Goal: Task Accomplishment & Management: Complete application form

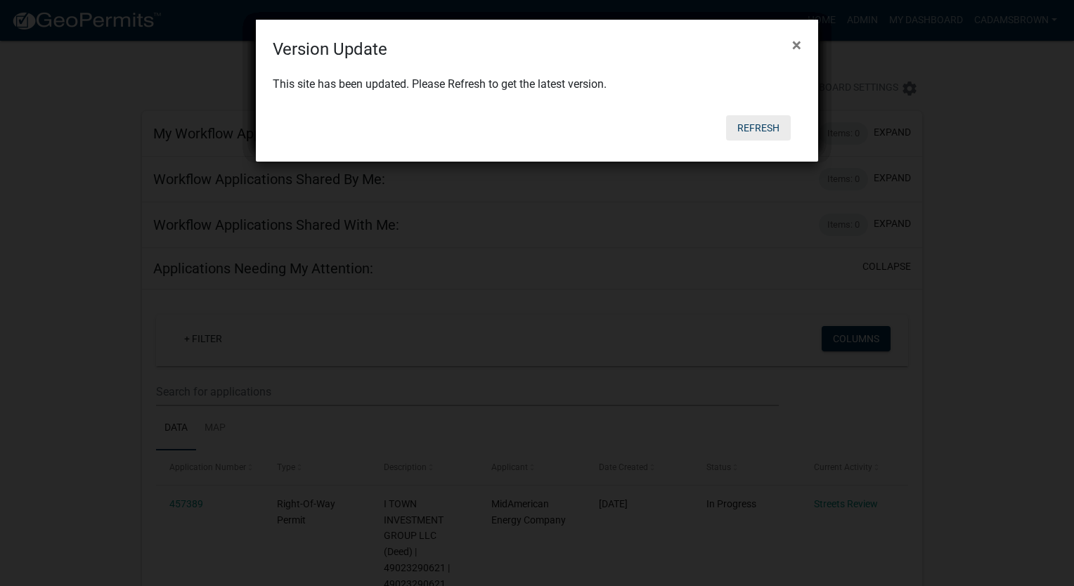
click at [759, 125] on button "Refresh" at bounding box center [758, 127] width 65 height 25
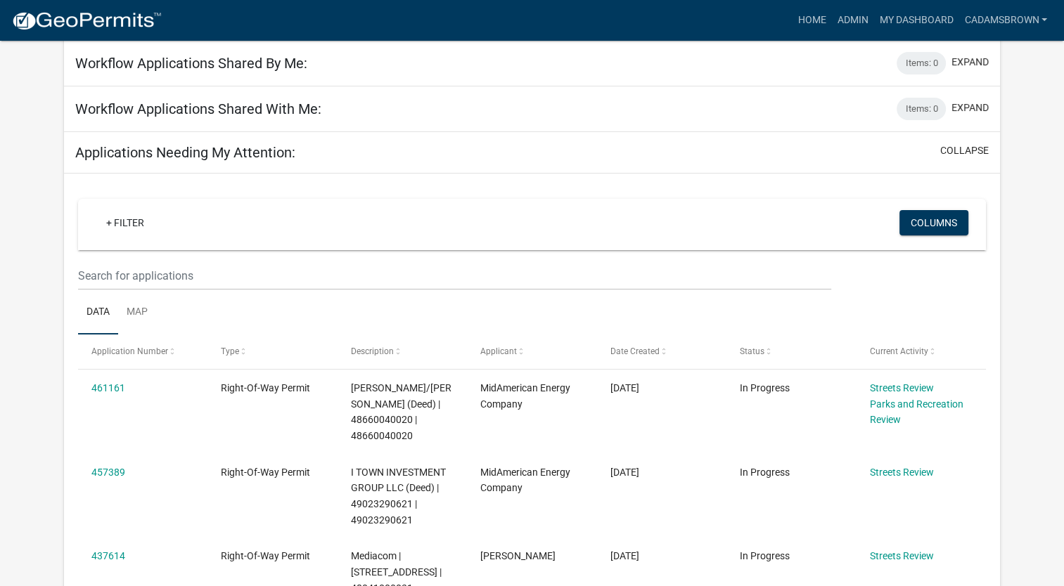
scroll to position [141, 0]
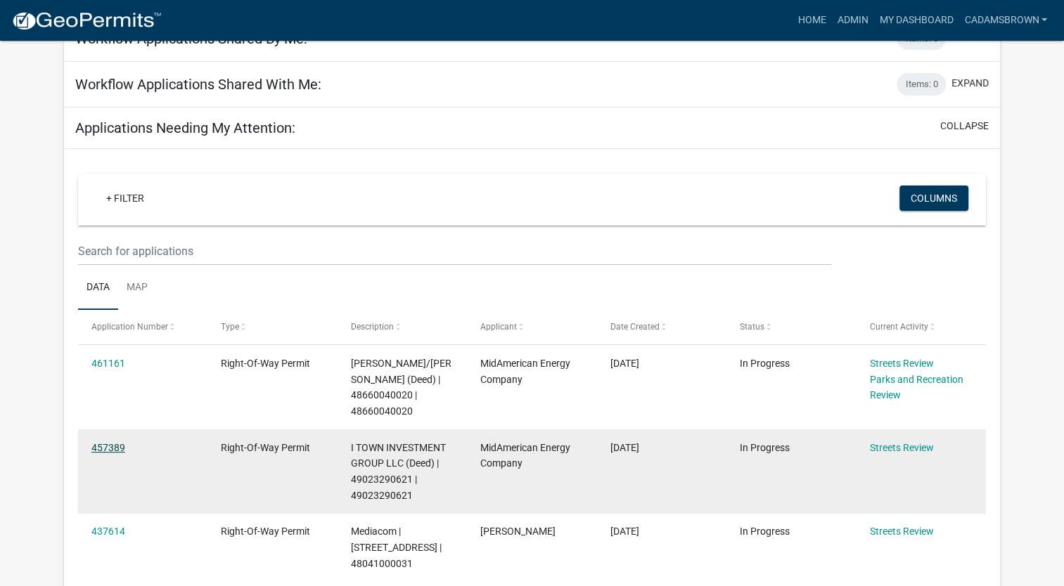
click at [99, 442] on link "457389" at bounding box center [108, 447] width 34 height 11
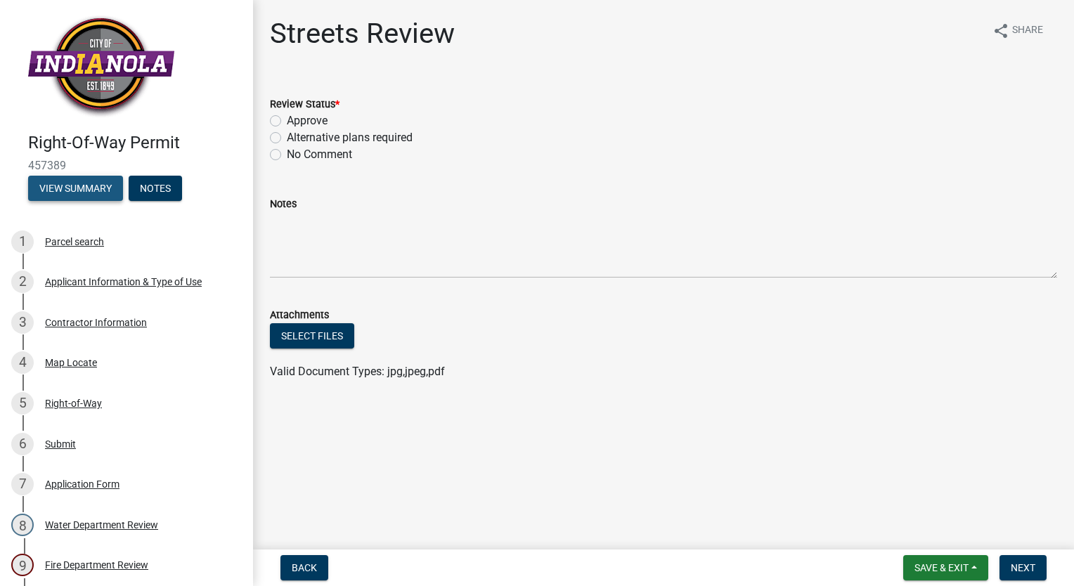
click at [85, 190] on button "View Summary" at bounding box center [75, 188] width 95 height 25
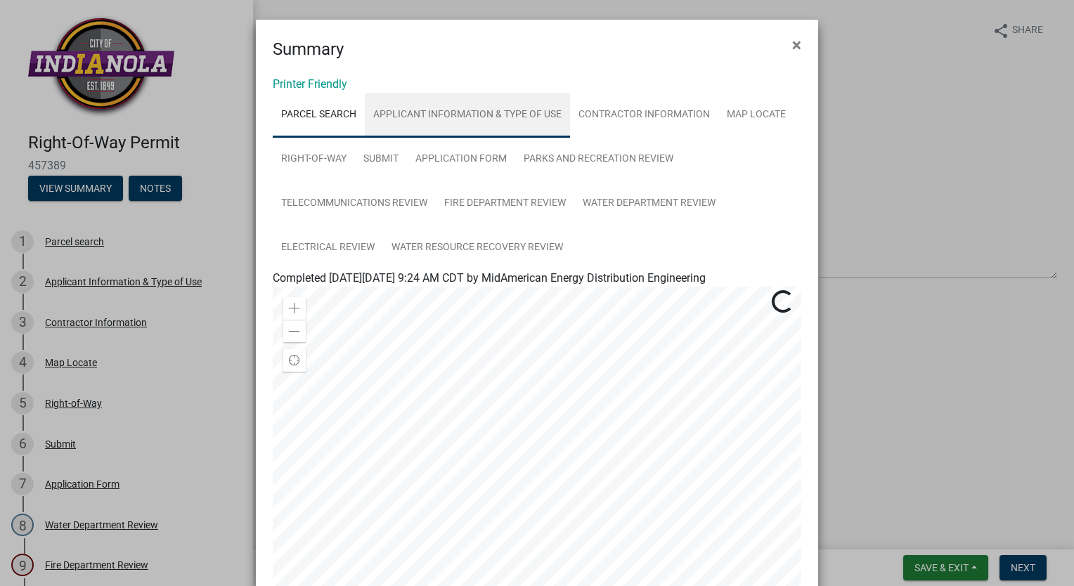
click at [442, 119] on link "Applicant Information & Type of Use" at bounding box center [467, 115] width 205 height 45
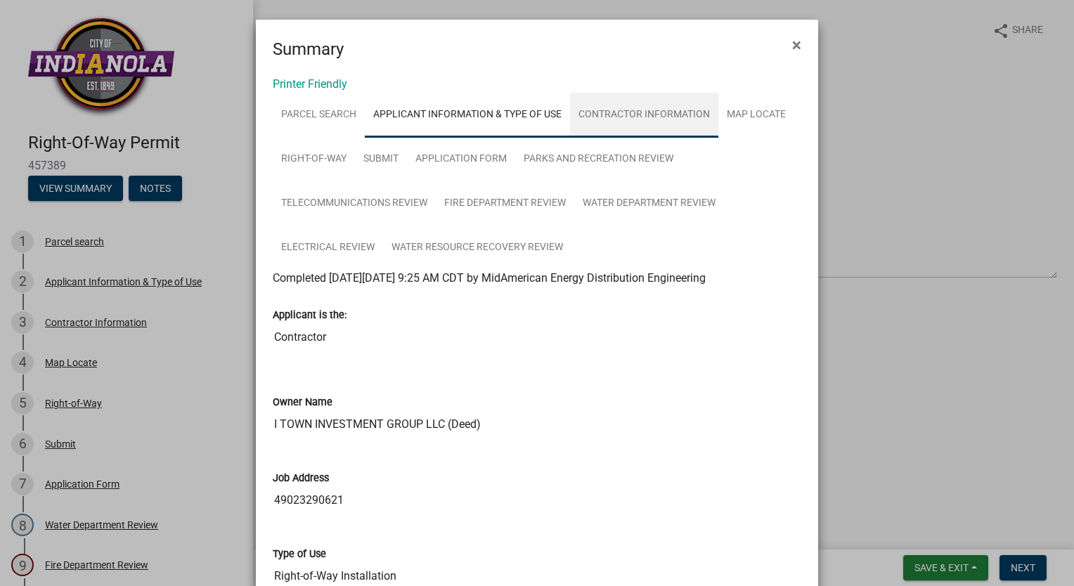
click at [634, 111] on link "Contractor Information" at bounding box center [644, 115] width 148 height 45
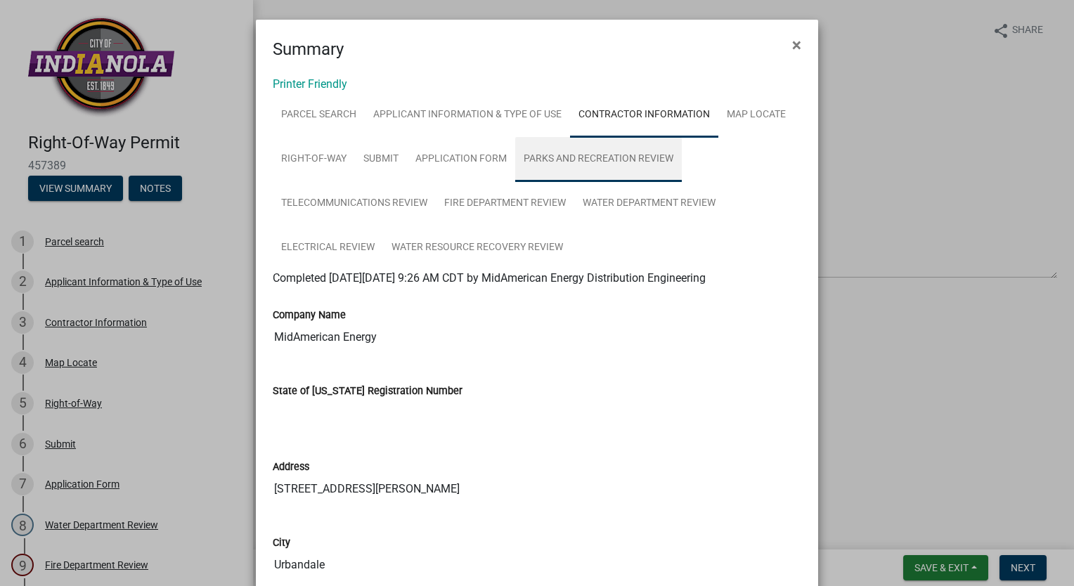
click at [544, 161] on link "Parks and Recreation Review" at bounding box center [598, 159] width 167 height 45
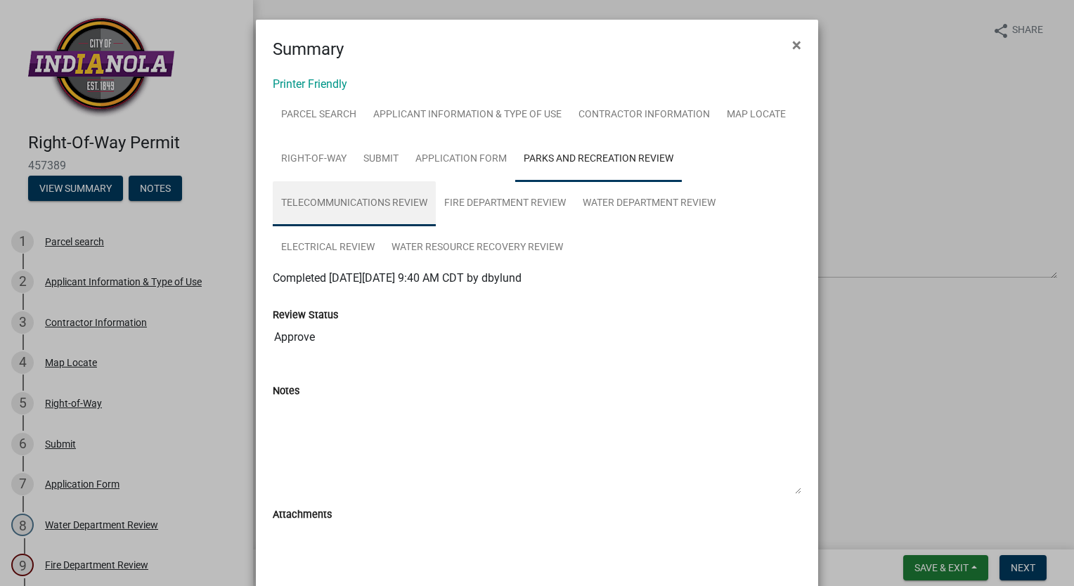
click at [335, 203] on link "Telecommunications Review" at bounding box center [354, 203] width 163 height 45
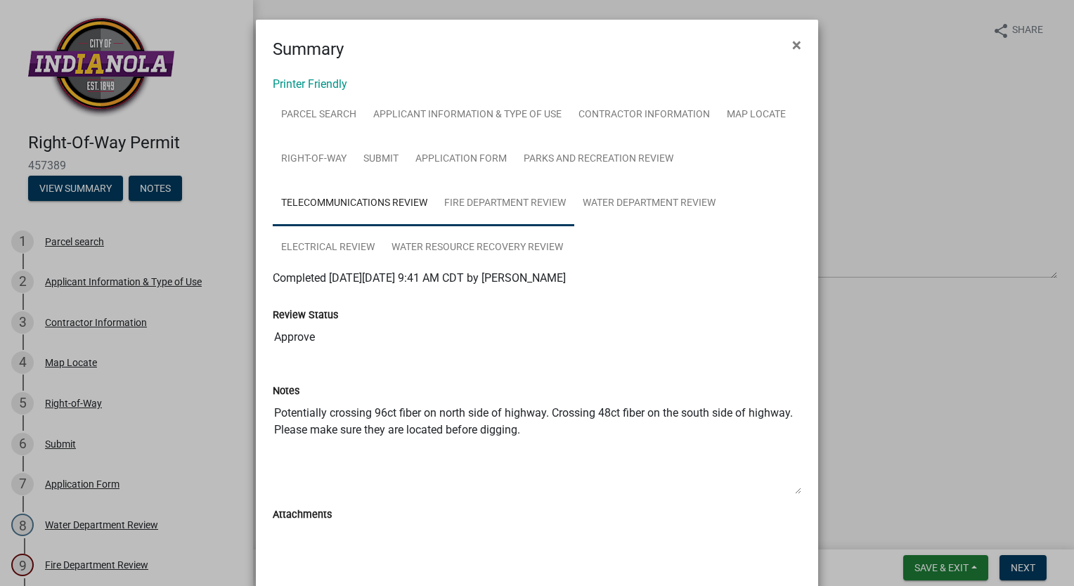
click at [486, 192] on link "Fire Department Review" at bounding box center [505, 203] width 138 height 45
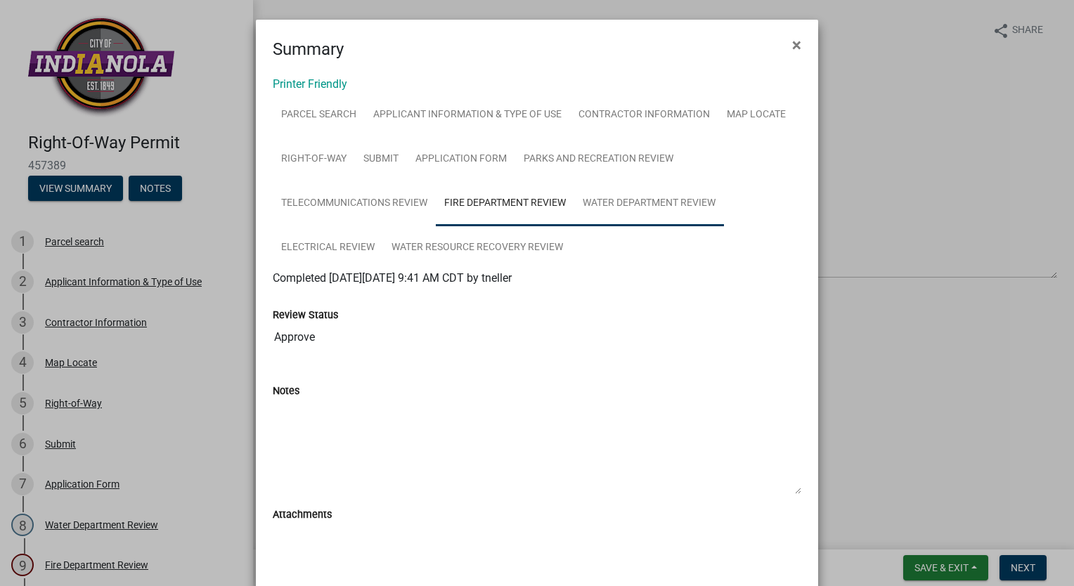
click at [625, 195] on link "Water Department Review" at bounding box center [649, 203] width 150 height 45
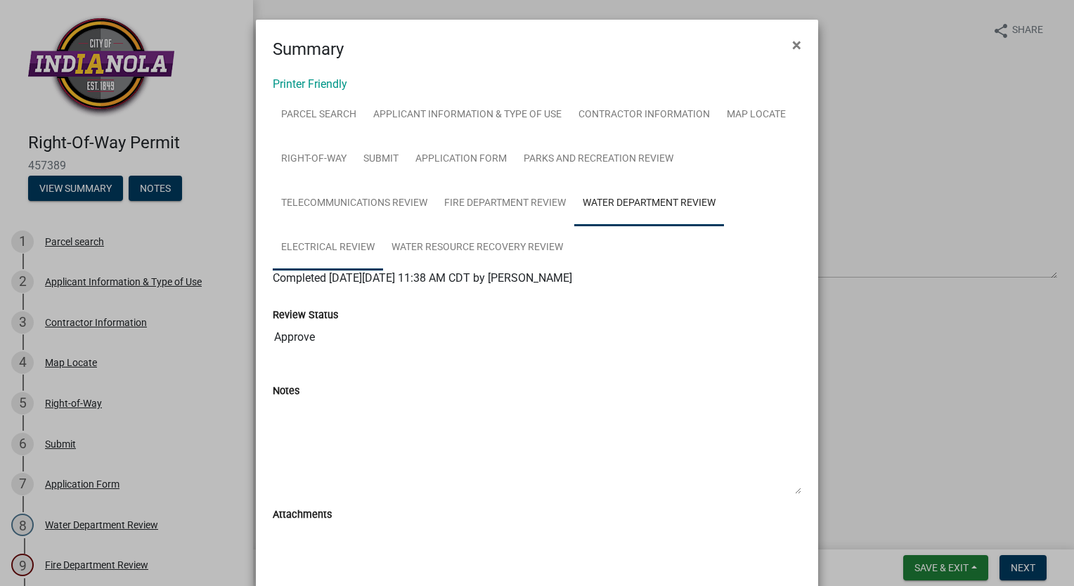
click at [310, 243] on link "Electrical Review" at bounding box center [328, 248] width 110 height 45
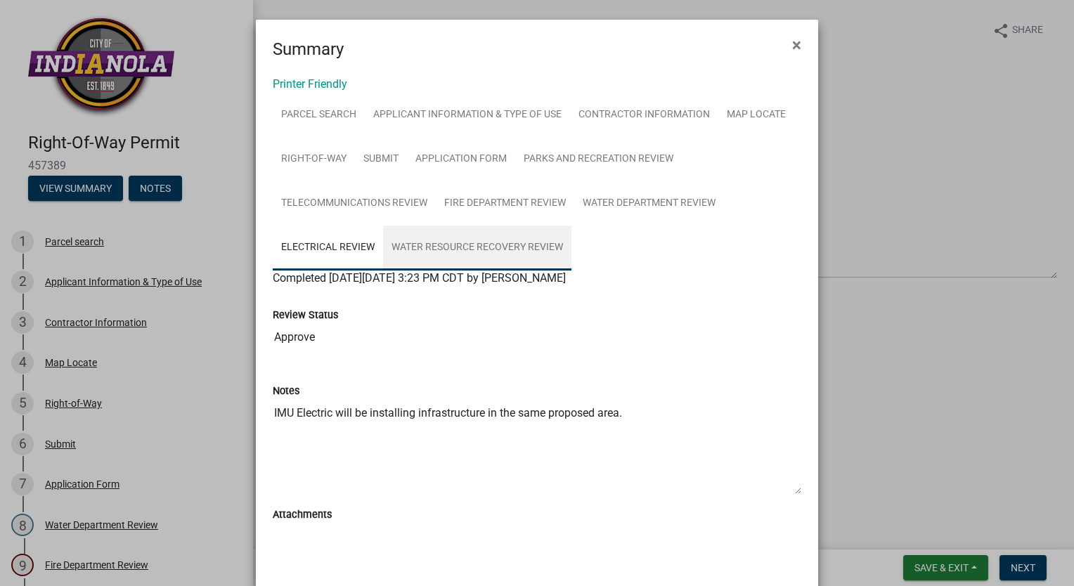
click at [458, 244] on link "Water Resource Recovery Review" at bounding box center [477, 248] width 188 height 45
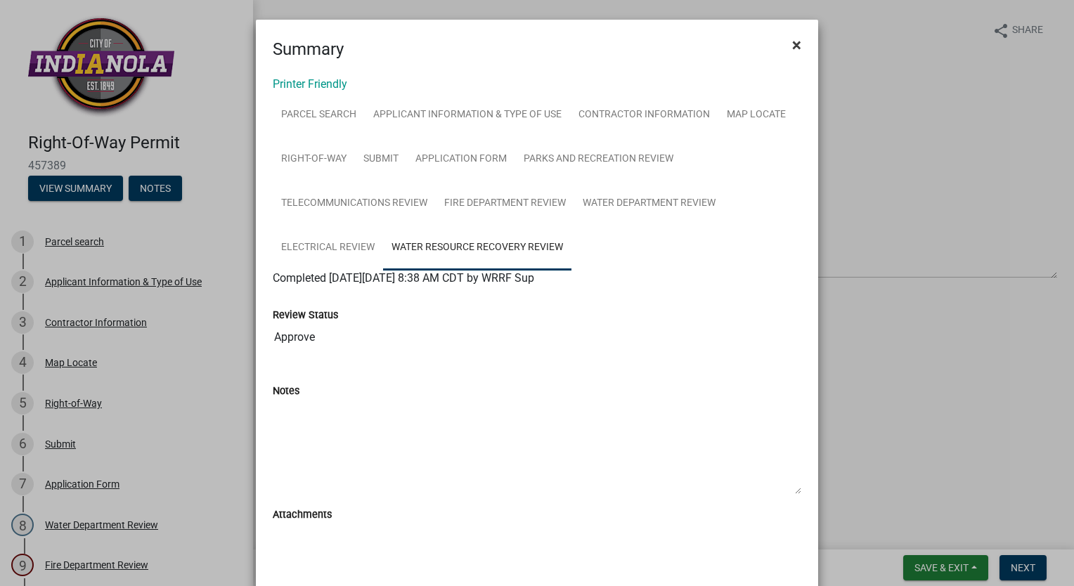
click at [793, 45] on span "×" at bounding box center [796, 45] width 9 height 20
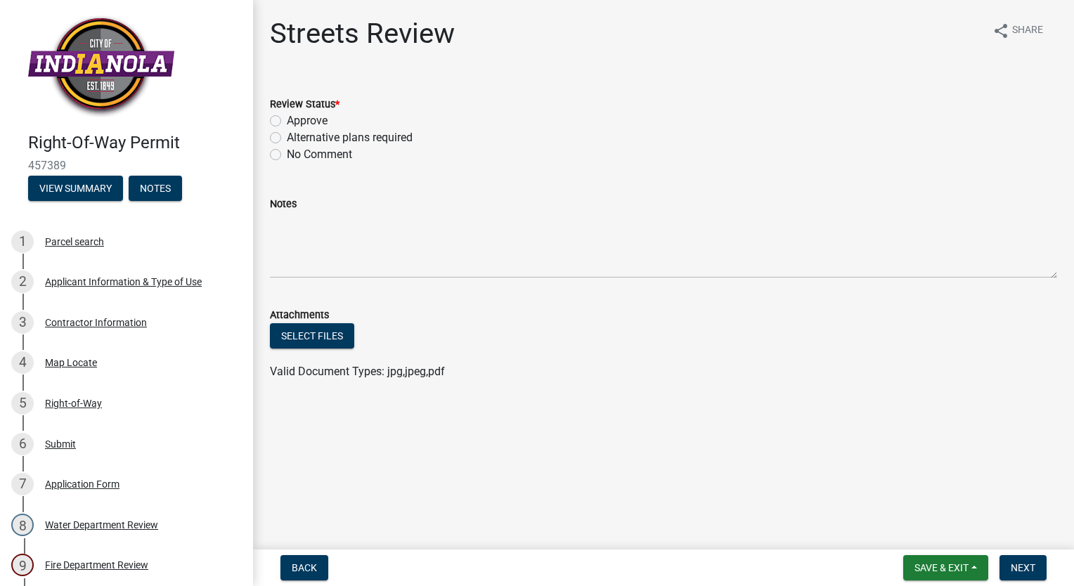
click at [287, 118] on label "Approve" at bounding box center [307, 120] width 41 height 17
click at [287, 118] on input "Approve" at bounding box center [291, 116] width 9 height 9
radio input "true"
click at [1030, 564] on span "Next" at bounding box center [1023, 567] width 25 height 11
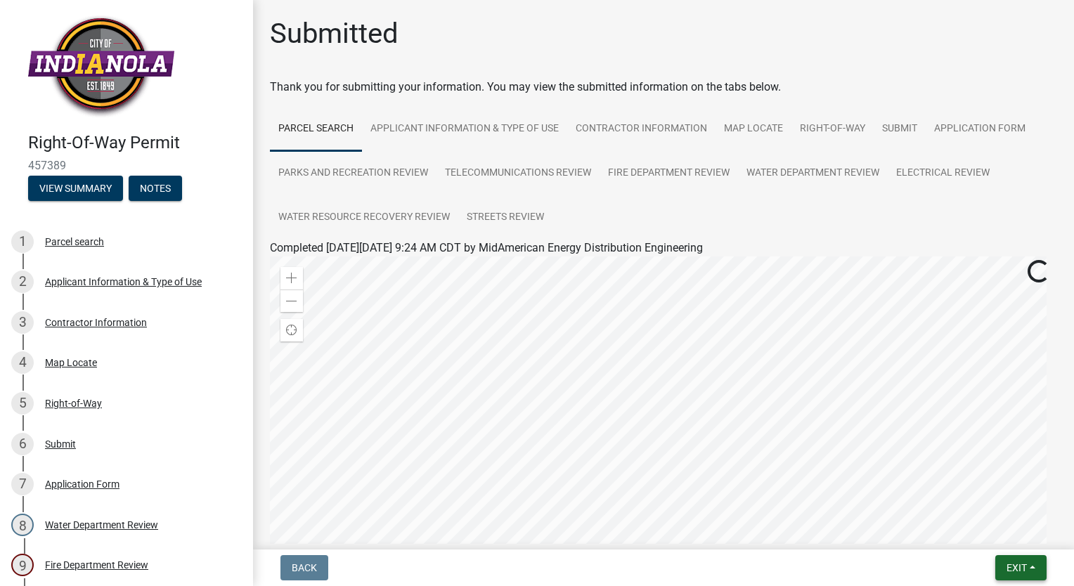
click at [1027, 563] on button "Exit" at bounding box center [1020, 567] width 51 height 25
click at [987, 534] on button "Save & Exit" at bounding box center [991, 532] width 112 height 34
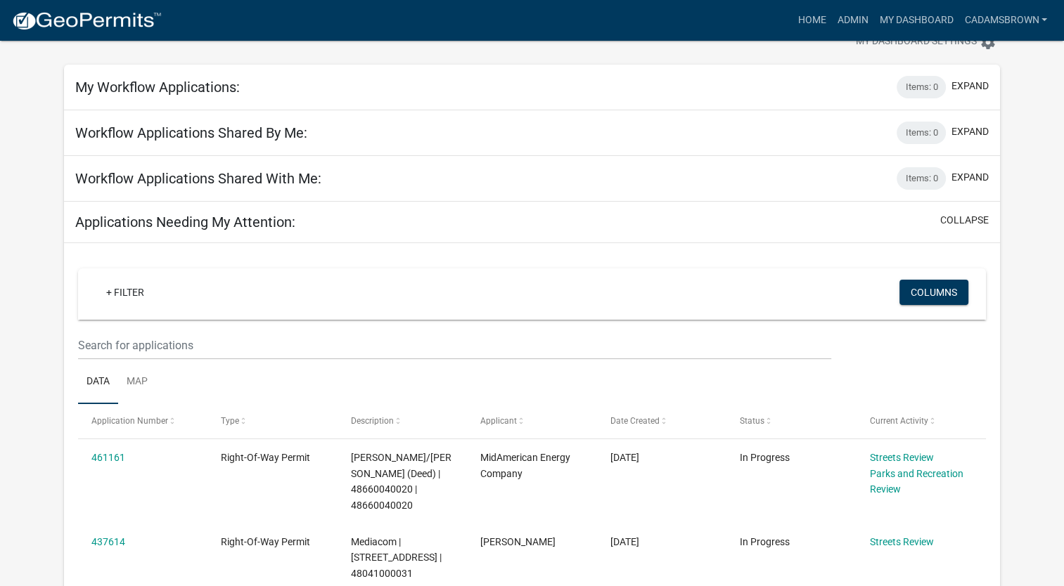
scroll to position [70, 0]
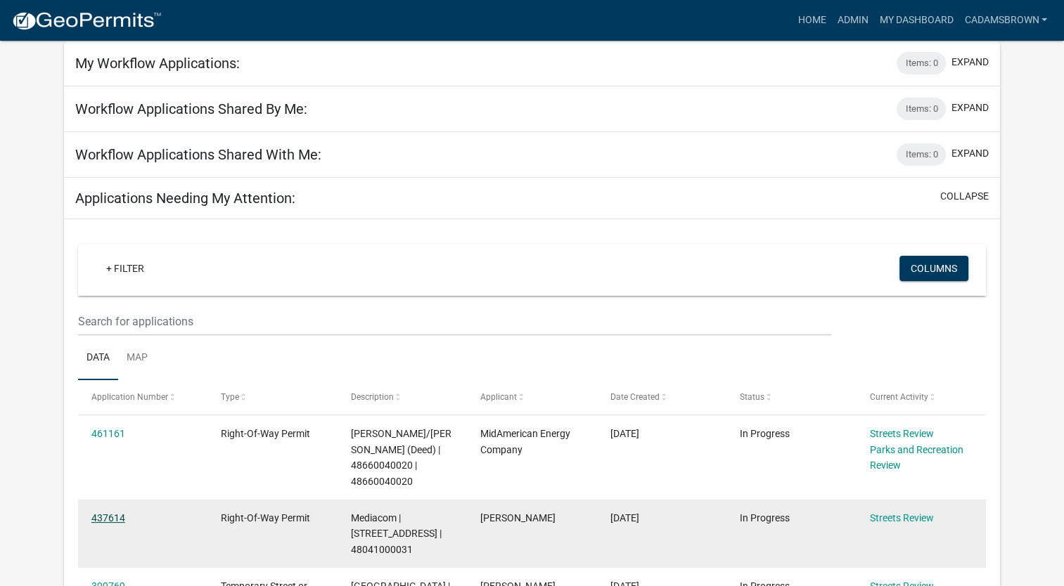
click at [110, 512] on link "437614" at bounding box center [108, 517] width 34 height 11
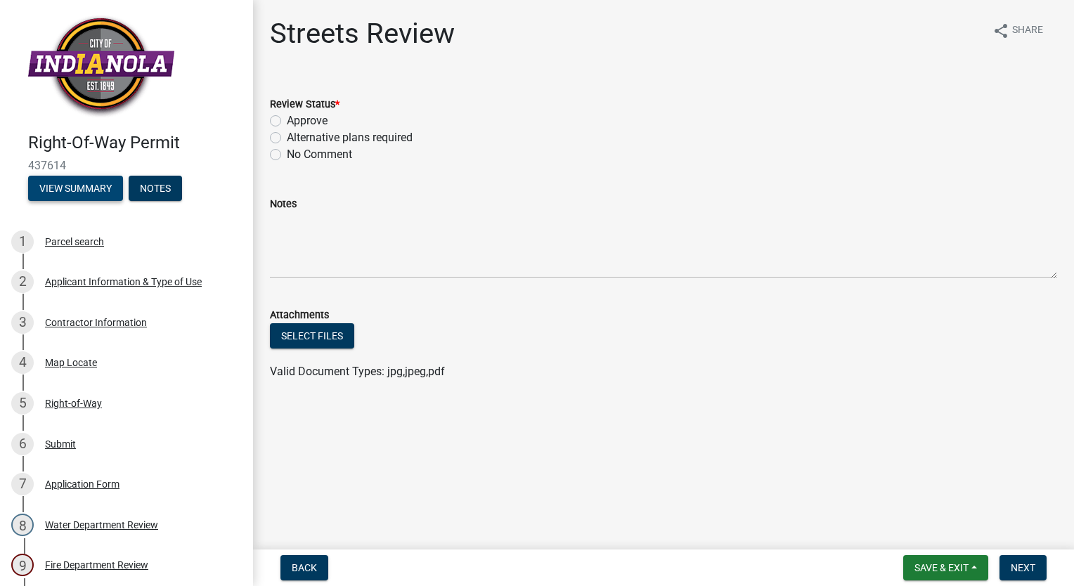
click at [87, 187] on button "View Summary" at bounding box center [75, 188] width 95 height 25
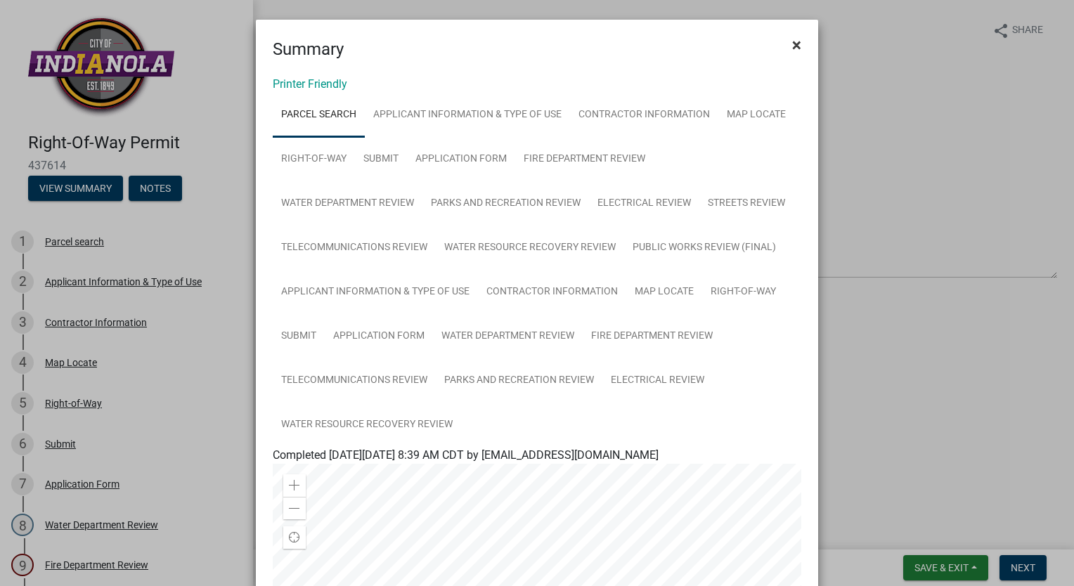
click at [792, 44] on span "×" at bounding box center [796, 45] width 9 height 20
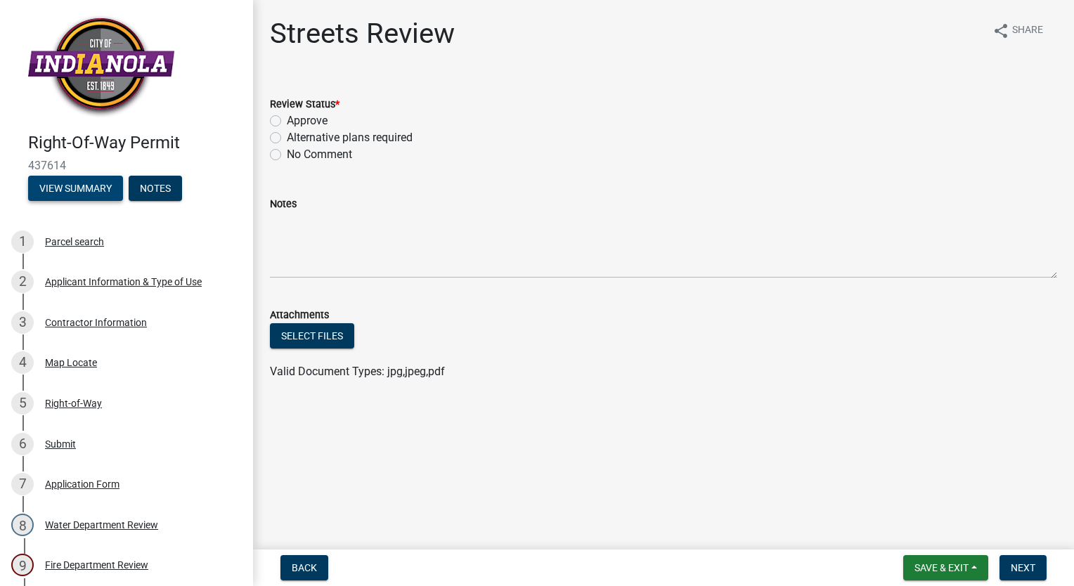
click at [104, 186] on button "View Summary" at bounding box center [75, 188] width 95 height 25
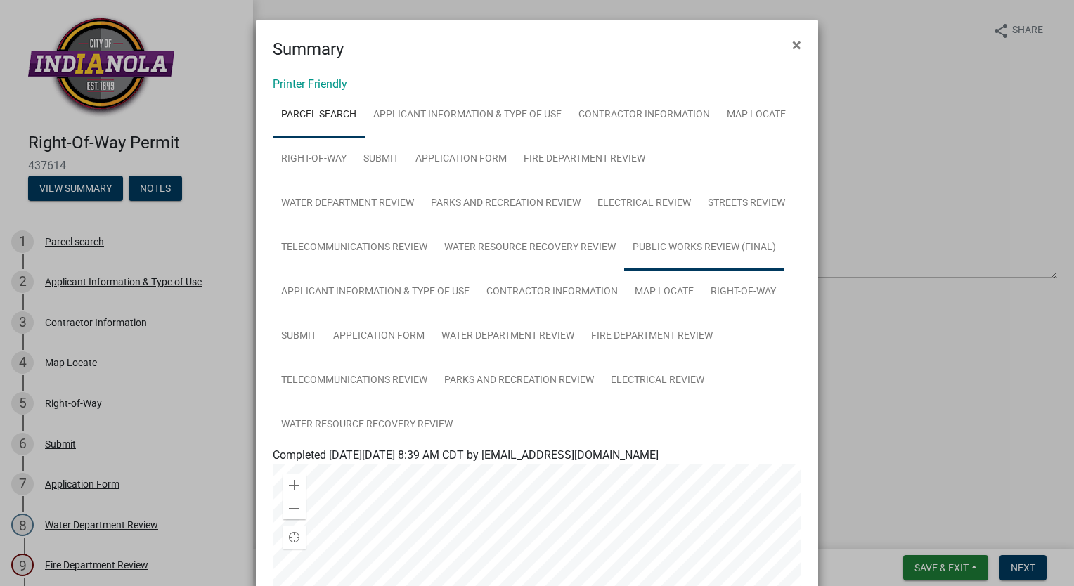
click at [735, 246] on link "Public Works Review (Final)" at bounding box center [704, 248] width 160 height 45
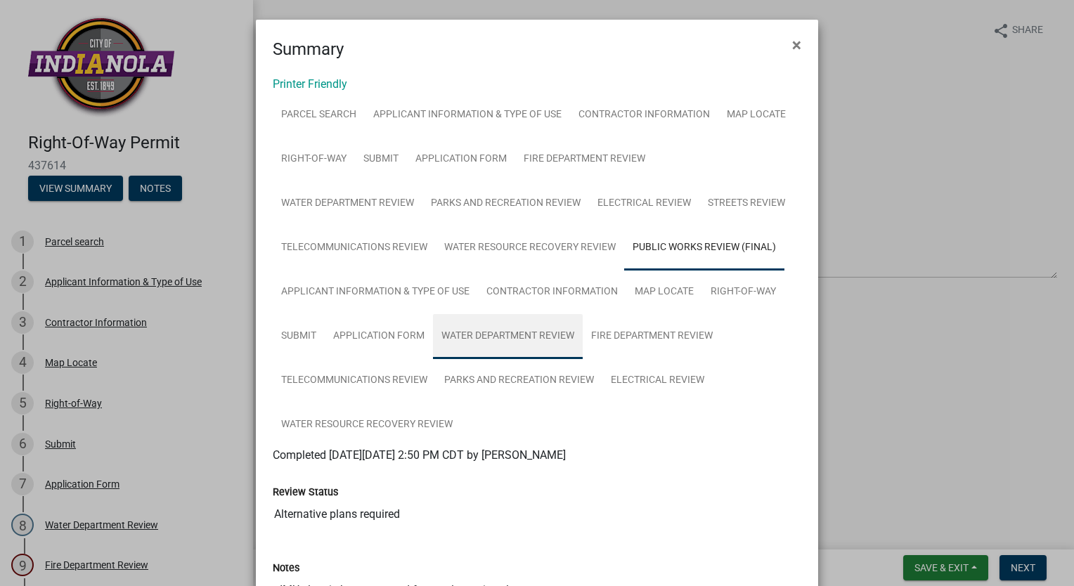
click at [498, 335] on link "Water Department Review" at bounding box center [508, 336] width 150 height 45
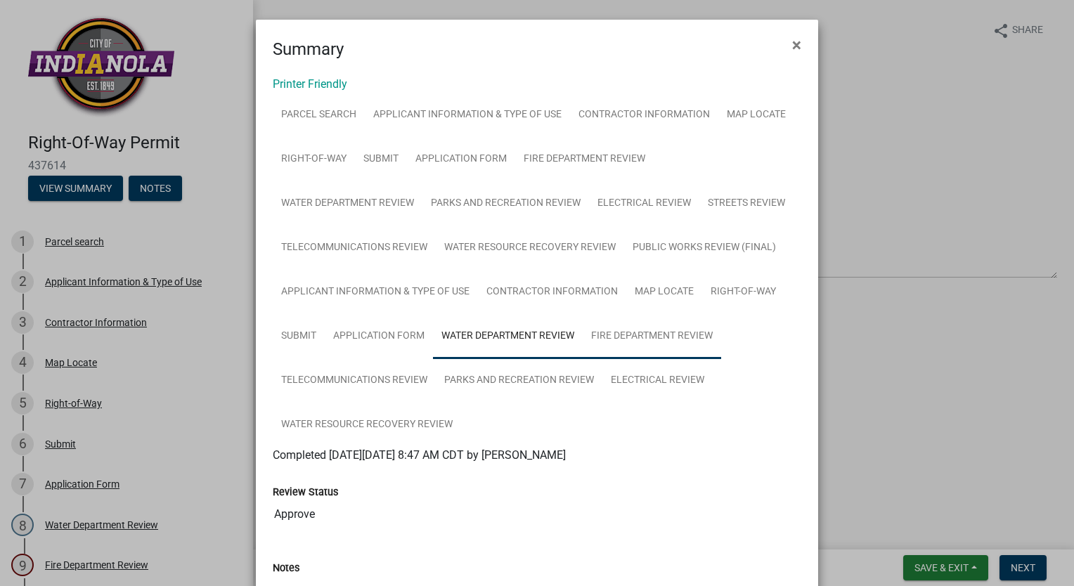
click at [617, 330] on link "Fire Department Review" at bounding box center [652, 336] width 138 height 45
click at [344, 374] on link "Telecommunications Review" at bounding box center [354, 381] width 163 height 45
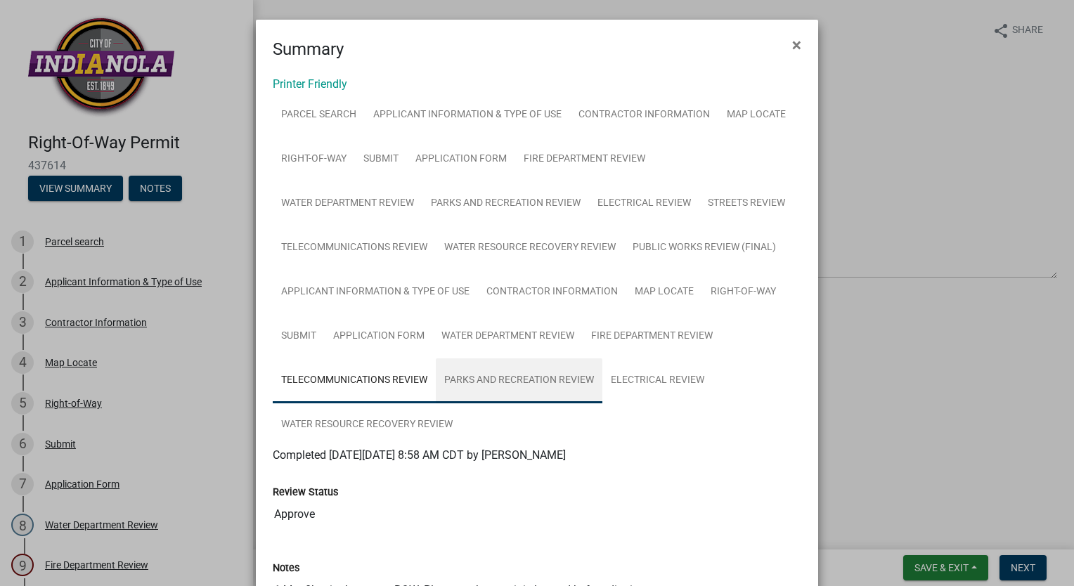
click at [512, 373] on link "Parks and Recreation Review" at bounding box center [519, 381] width 167 height 45
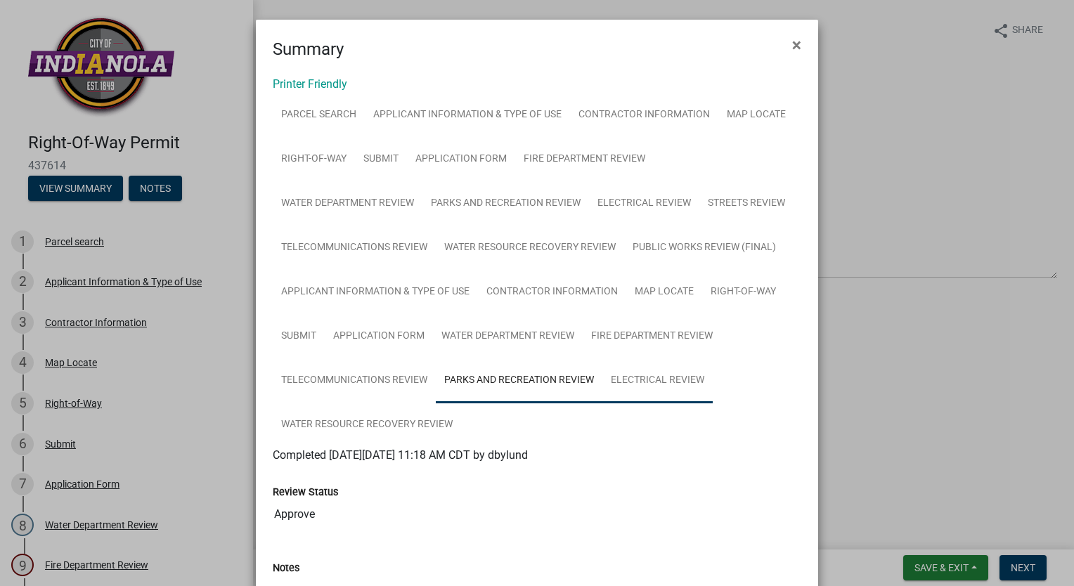
click at [654, 375] on link "Electrical Review" at bounding box center [657, 381] width 110 height 45
click at [792, 44] on span "×" at bounding box center [796, 45] width 9 height 20
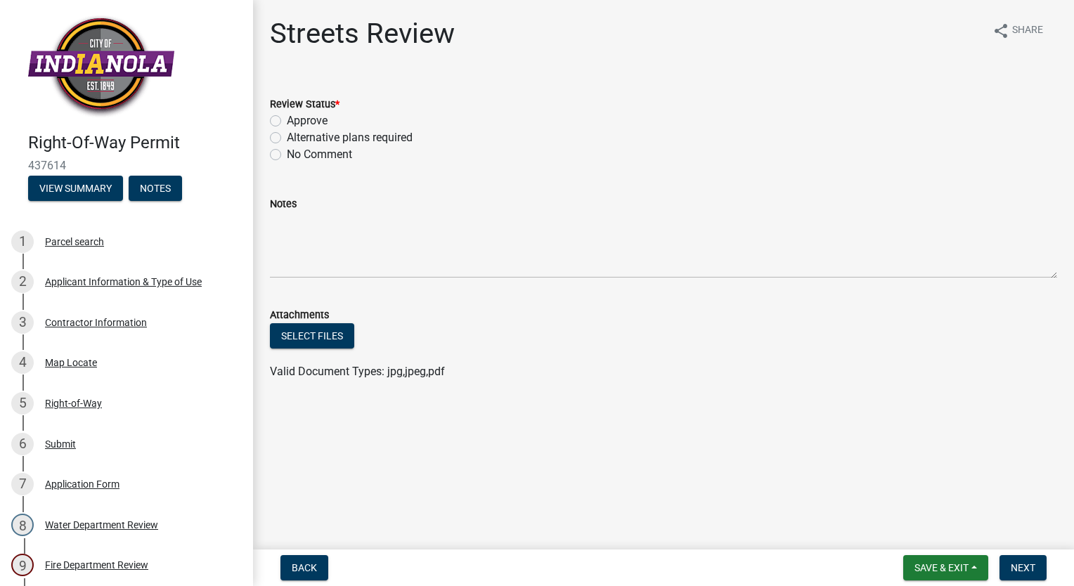
click at [287, 124] on label "Approve" at bounding box center [307, 120] width 41 height 17
click at [287, 122] on input "Approve" at bounding box center [291, 116] width 9 height 9
radio input "true"
click at [1038, 569] on button "Next" at bounding box center [1023, 567] width 47 height 25
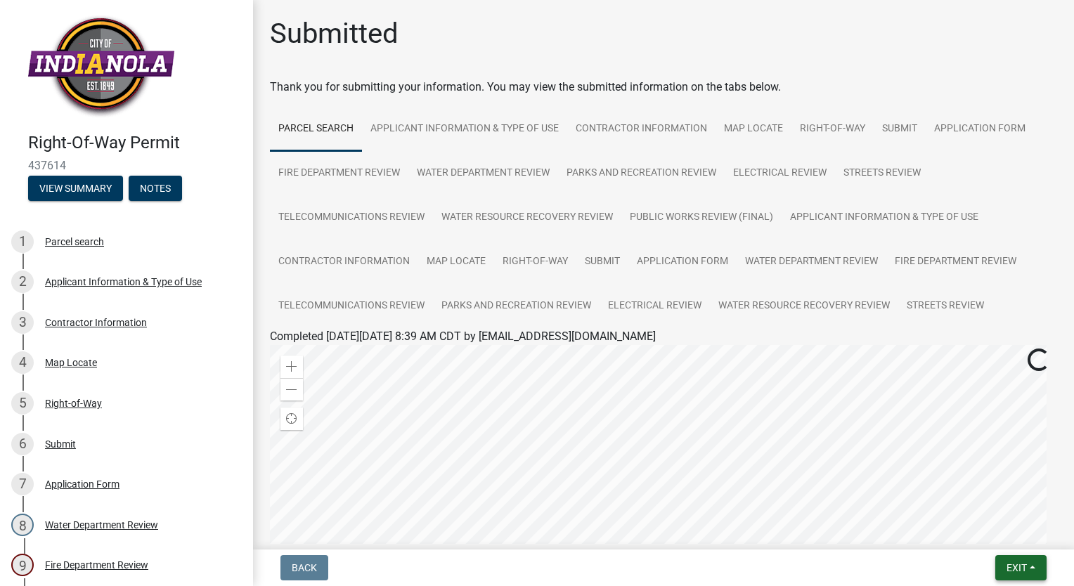
click at [1031, 567] on button "Exit" at bounding box center [1020, 567] width 51 height 25
click at [1006, 532] on button "Save & Exit" at bounding box center [991, 532] width 112 height 34
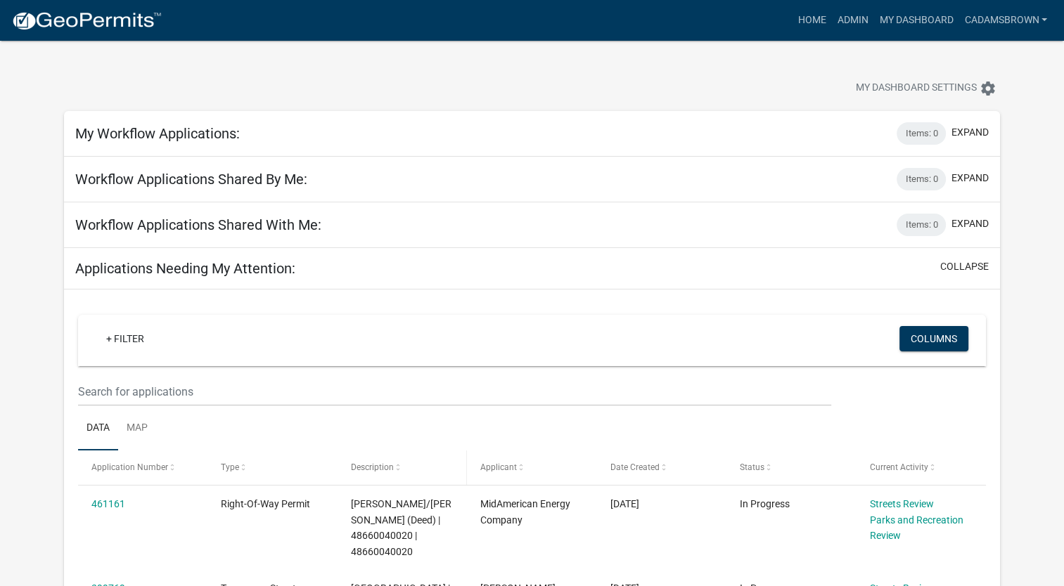
scroll to position [70, 0]
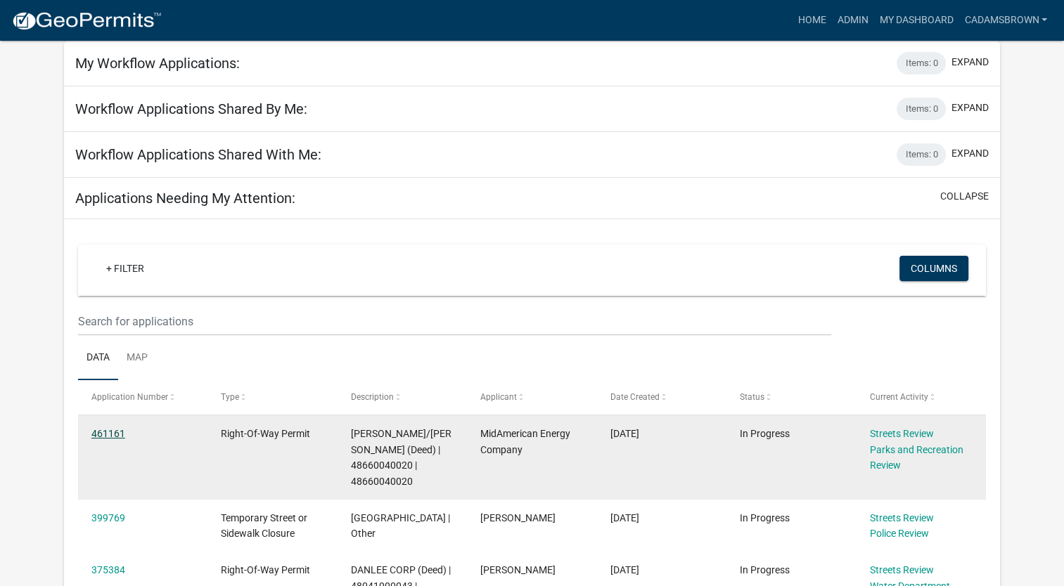
click at [115, 430] on link "461161" at bounding box center [108, 433] width 34 height 11
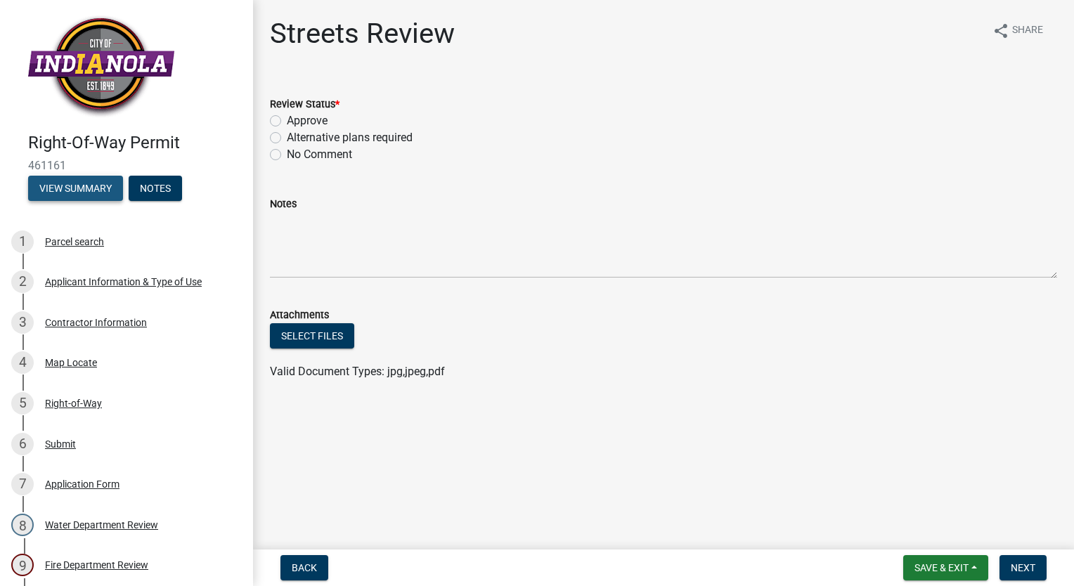
click at [72, 188] on button "View Summary" at bounding box center [75, 188] width 95 height 25
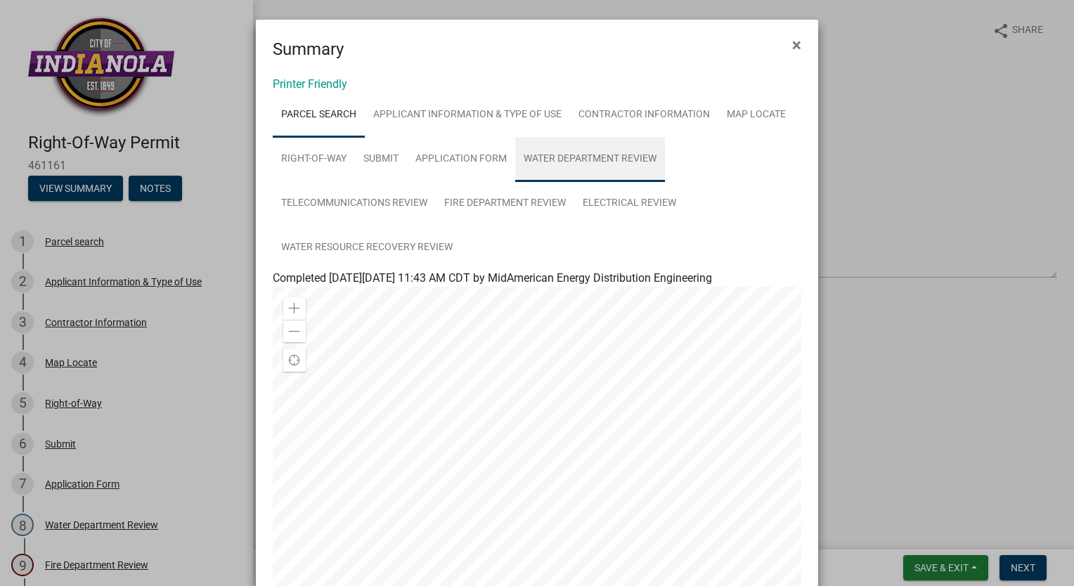
click at [551, 156] on link "Water Department Review" at bounding box center [590, 159] width 150 height 45
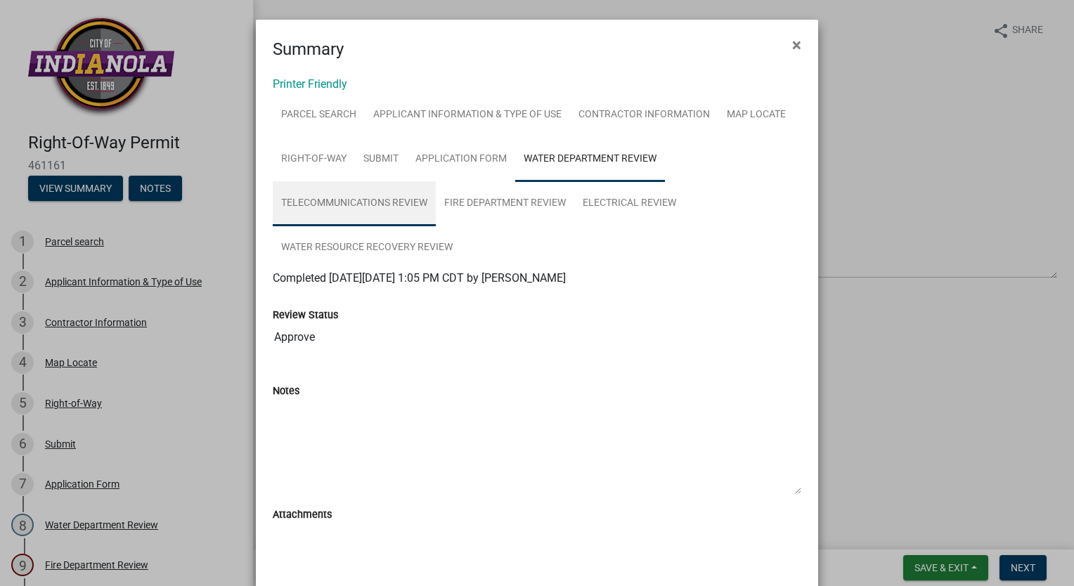
click at [302, 205] on link "Telecommunications Review" at bounding box center [354, 203] width 163 height 45
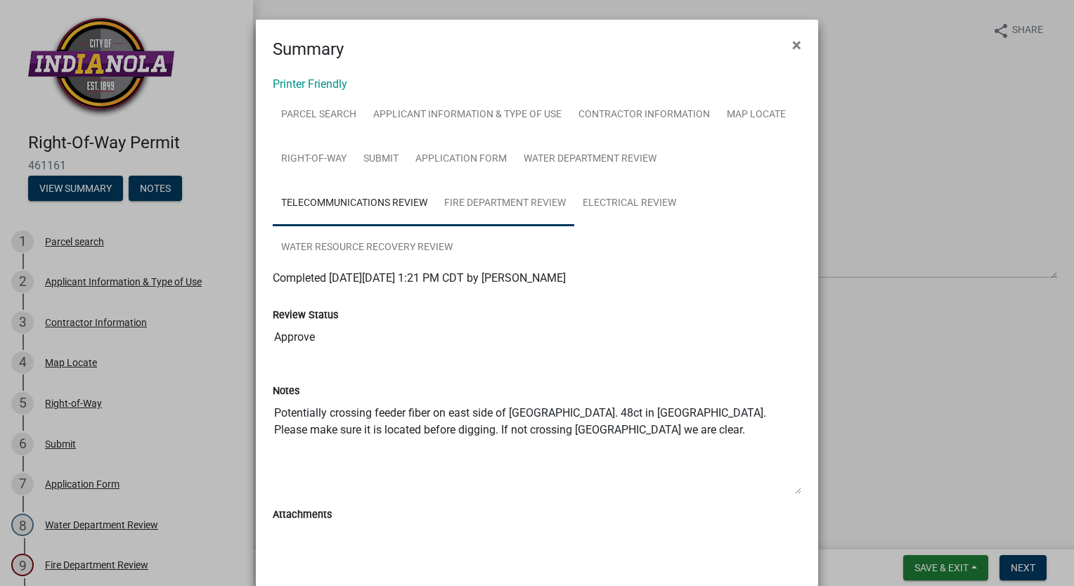
click at [547, 207] on link "Fire Department Review" at bounding box center [505, 203] width 138 height 45
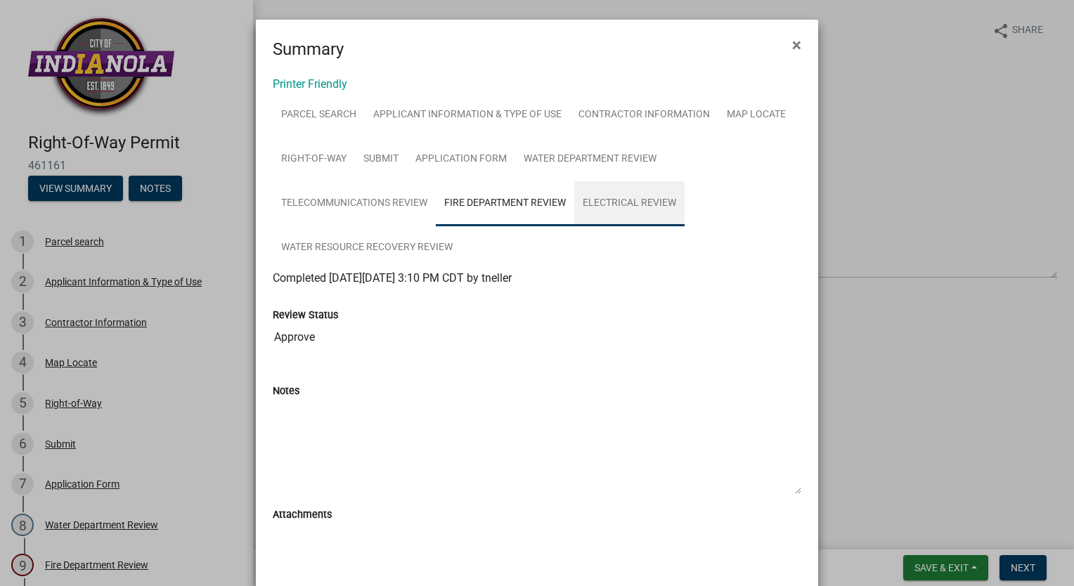
click at [612, 205] on link "Electrical Review" at bounding box center [629, 203] width 110 height 45
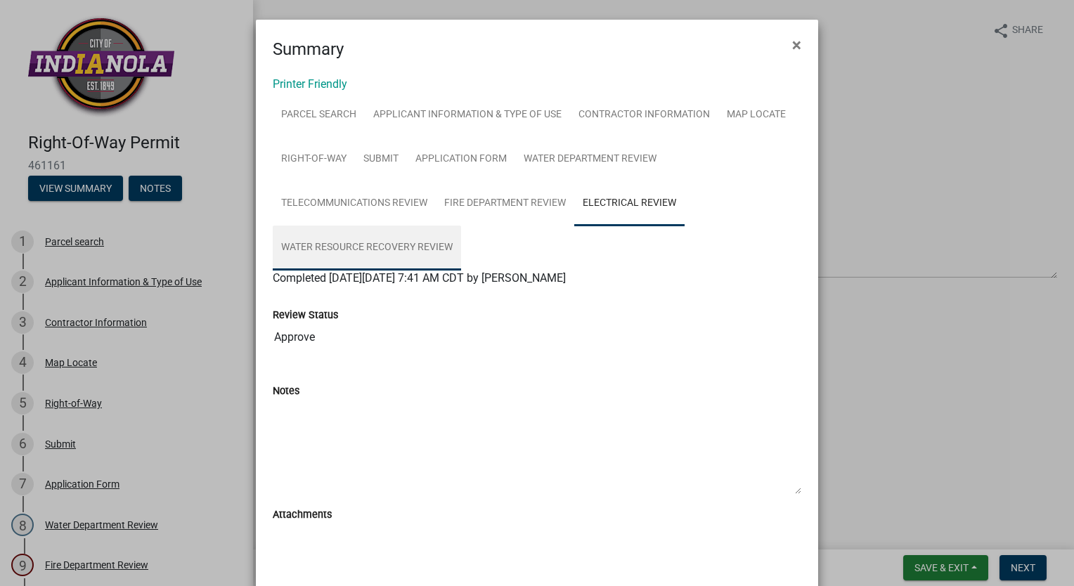
click at [339, 240] on link "Water Resource Recovery Review" at bounding box center [367, 248] width 188 height 45
click at [792, 50] on span "×" at bounding box center [796, 45] width 9 height 20
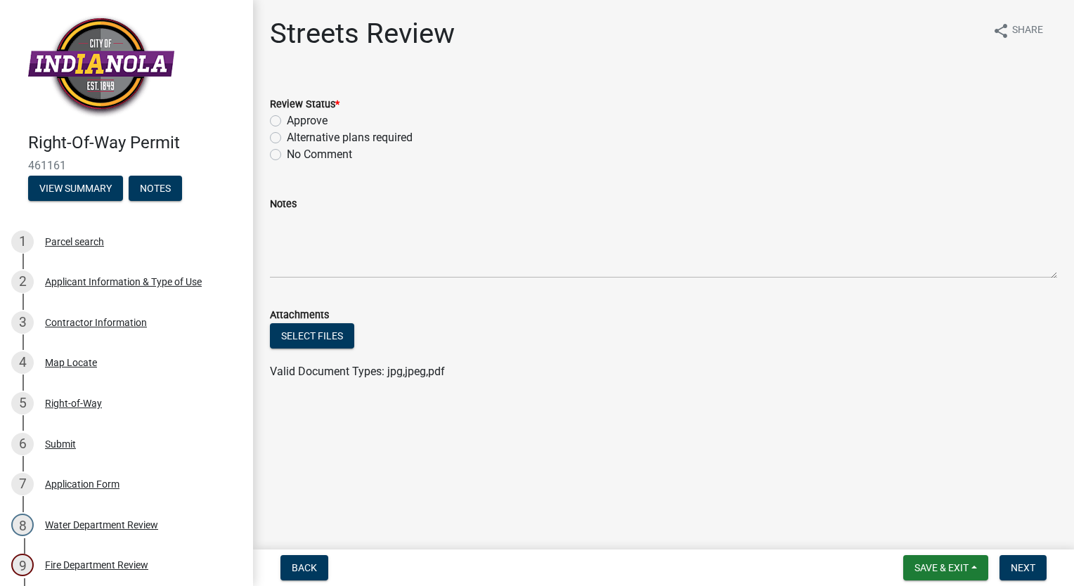
click at [287, 122] on label "Approve" at bounding box center [307, 120] width 41 height 17
click at [287, 122] on input "Approve" at bounding box center [291, 116] width 9 height 9
radio input "true"
click at [85, 187] on button "View Summary" at bounding box center [75, 188] width 95 height 25
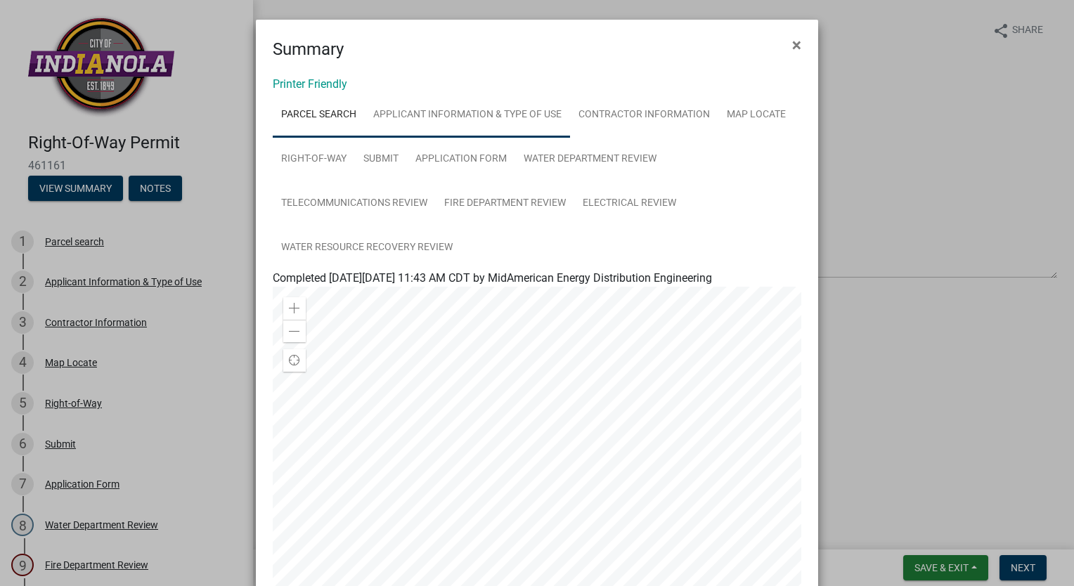
click at [483, 105] on link "Applicant Information & Type of Use" at bounding box center [467, 115] width 205 height 45
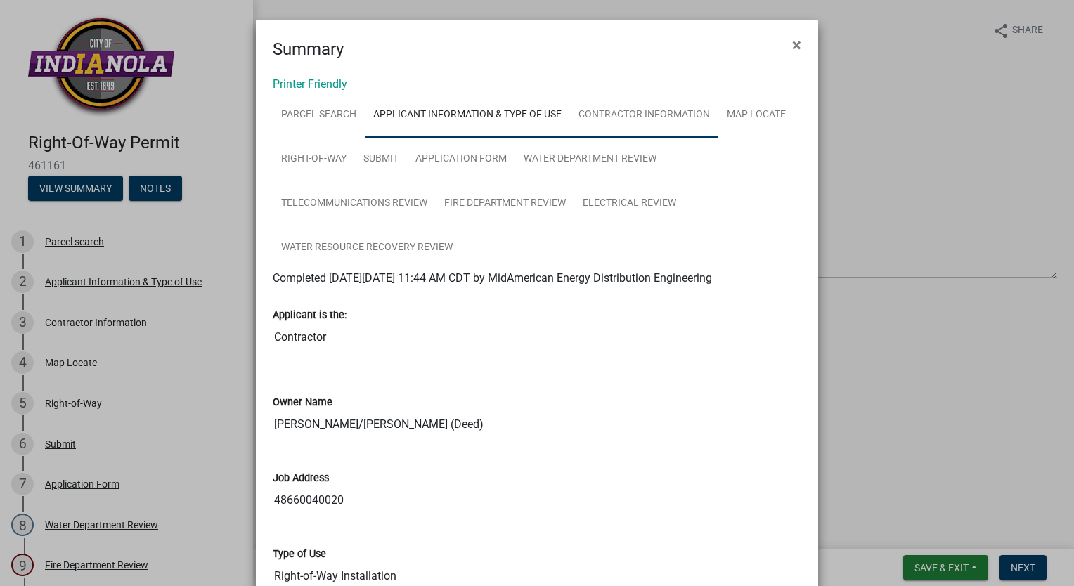
click at [647, 111] on link "Contractor Information" at bounding box center [644, 115] width 148 height 45
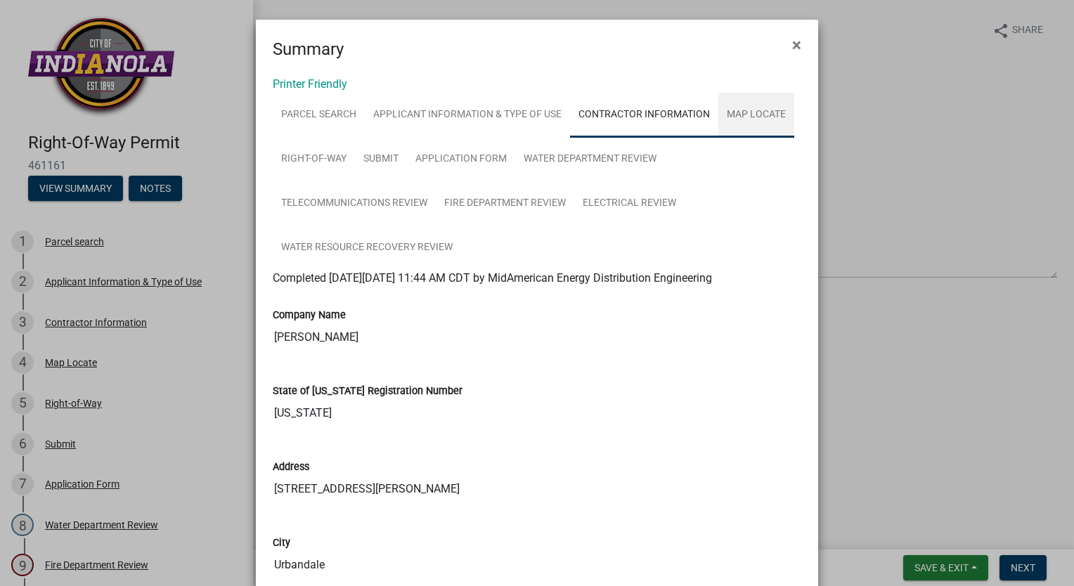
click at [755, 120] on link "Map Locate" at bounding box center [756, 115] width 76 height 45
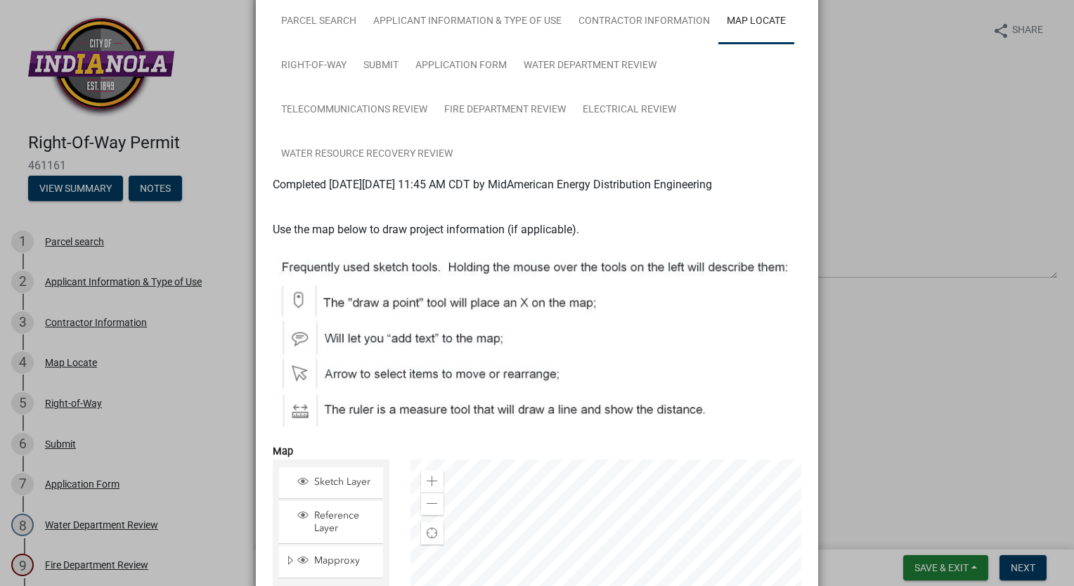
scroll to position [84, 0]
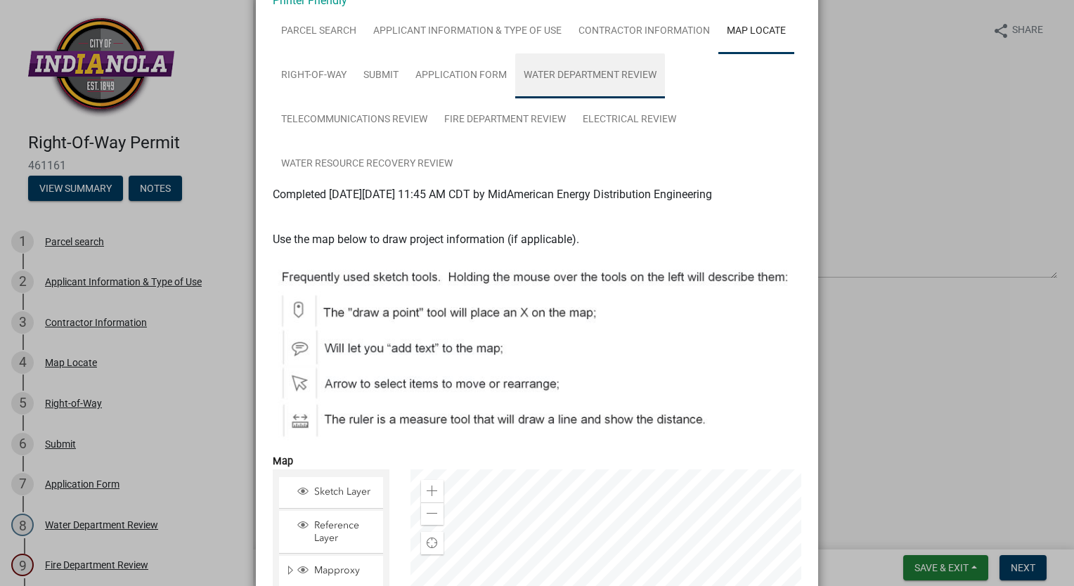
click at [558, 77] on link "Water Department Review" at bounding box center [590, 75] width 150 height 45
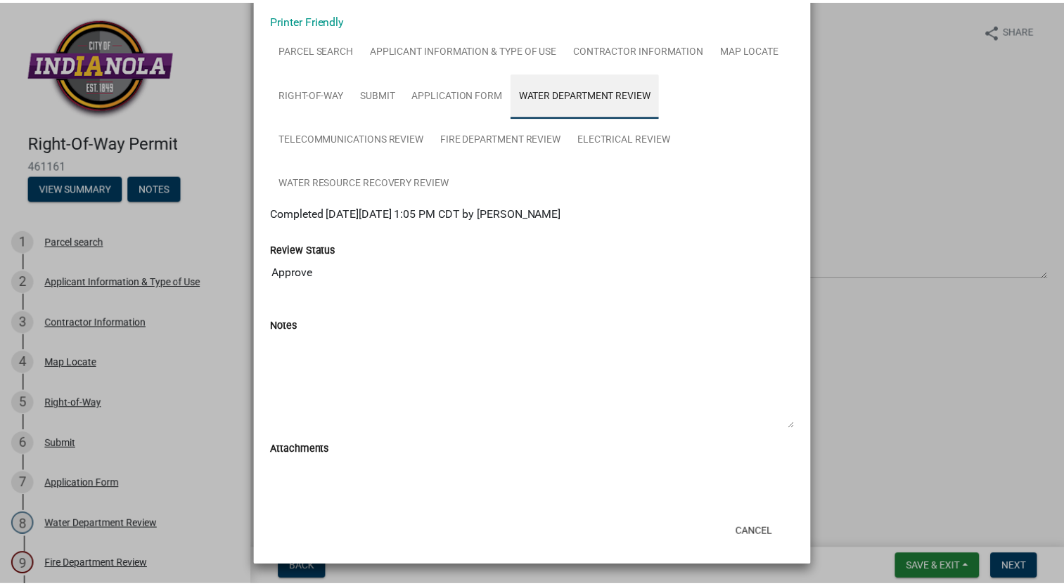
scroll to position [65, 0]
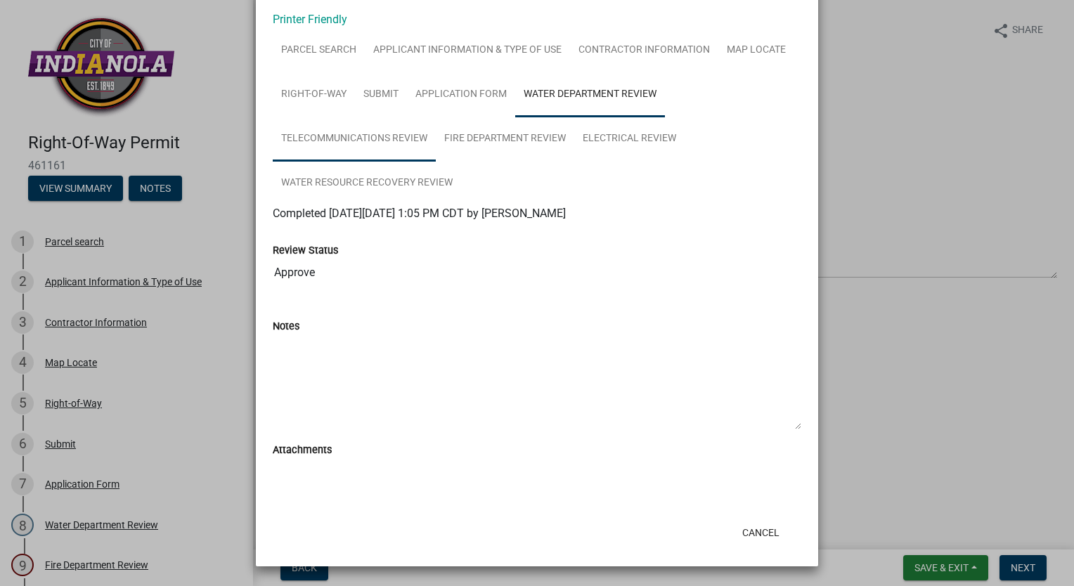
click at [372, 136] on link "Telecommunications Review" at bounding box center [354, 139] width 163 height 45
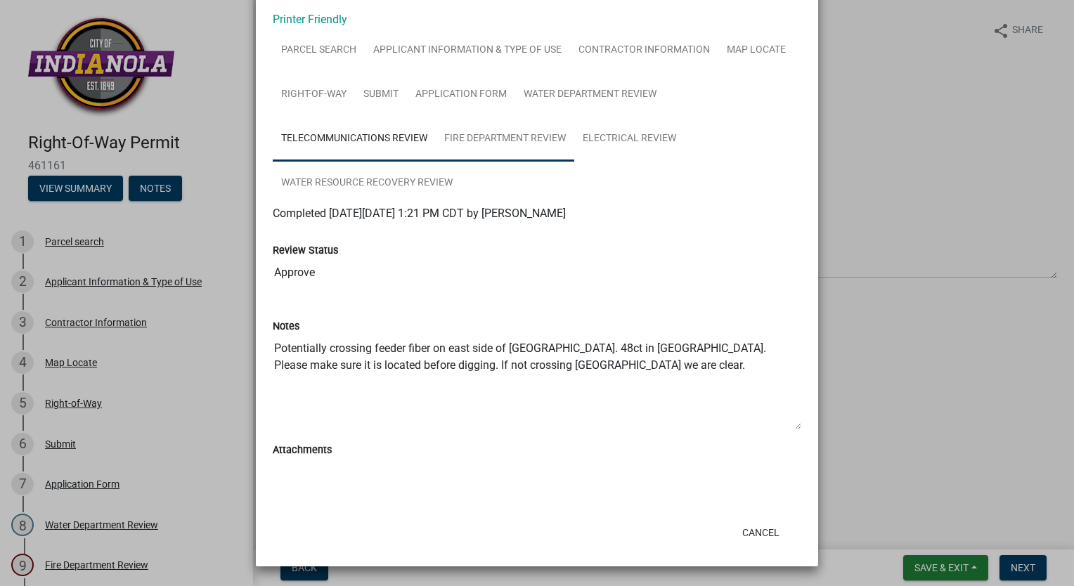
click at [459, 138] on link "Fire Department Review" at bounding box center [505, 139] width 138 height 45
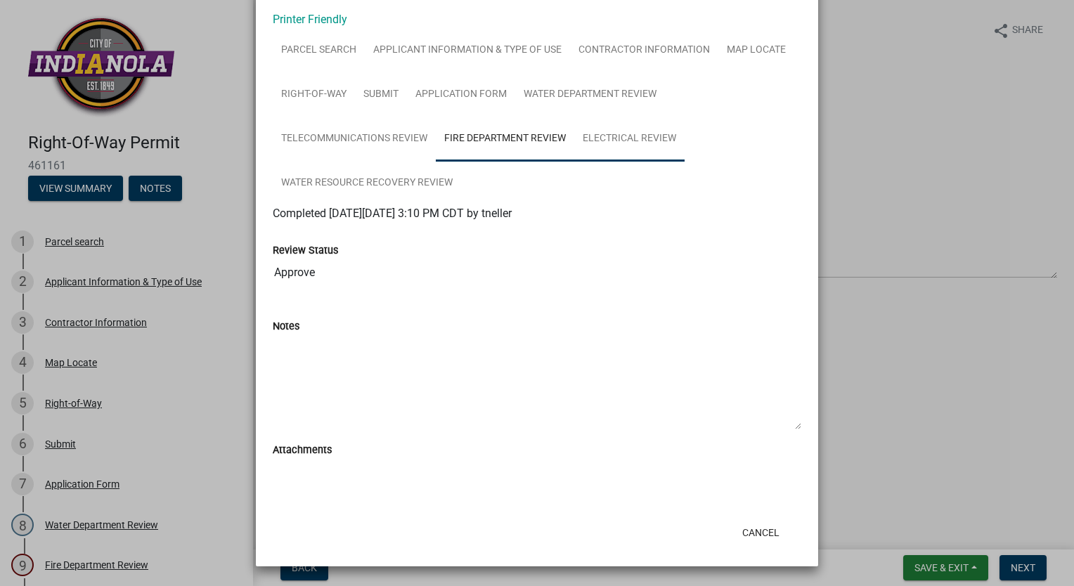
click at [628, 139] on link "Electrical Review" at bounding box center [629, 139] width 110 height 45
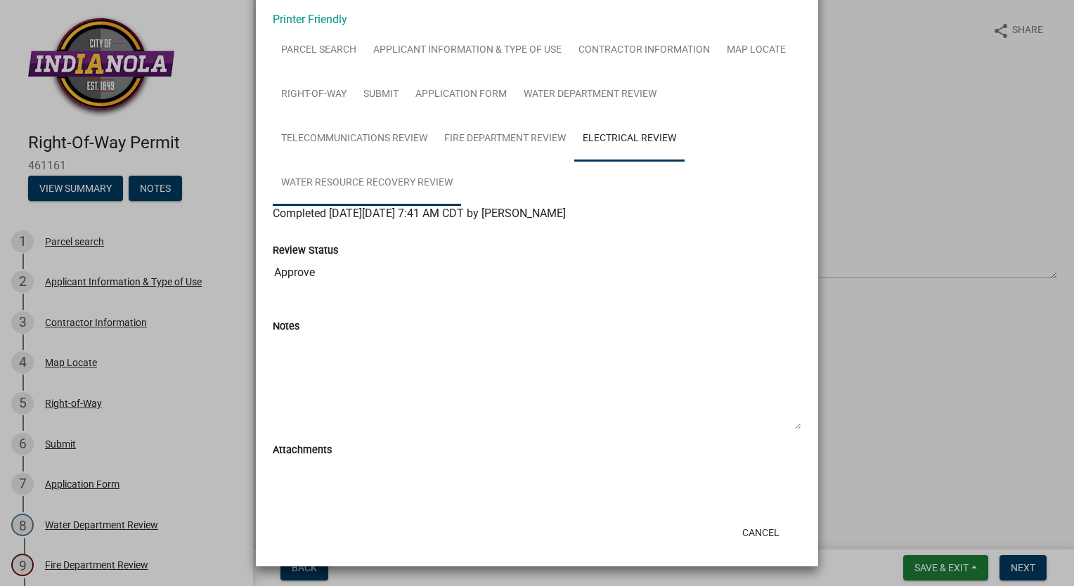
click at [357, 184] on link "Water Resource Recovery Review" at bounding box center [367, 183] width 188 height 45
click at [996, 482] on ngb-modal-window "Summary × Printer Friendly Parcel search Applicant Information & Type of Use Co…" at bounding box center [537, 293] width 1074 height 586
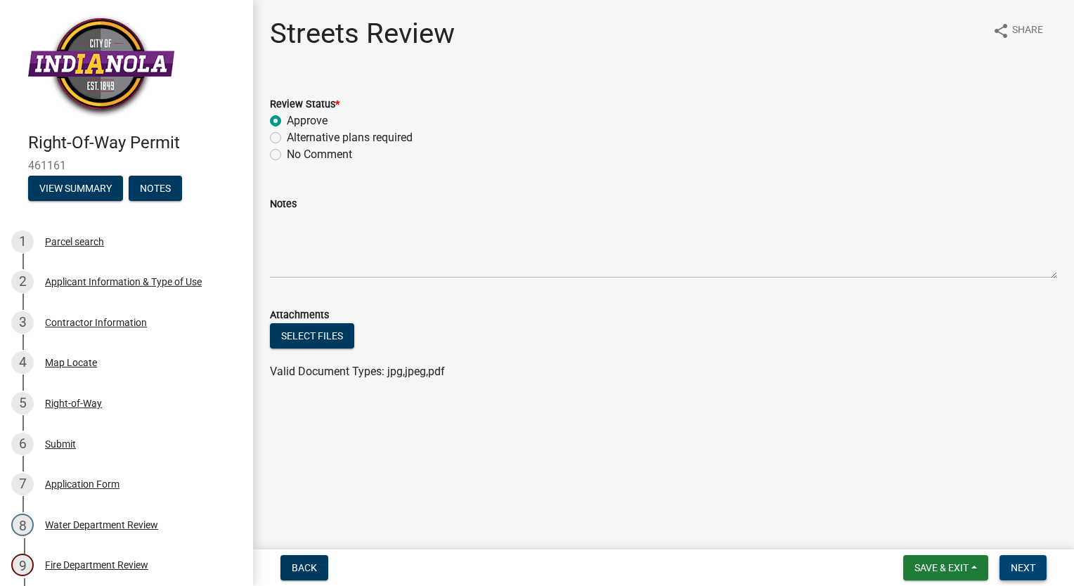
click at [1007, 564] on button "Next" at bounding box center [1023, 567] width 47 height 25
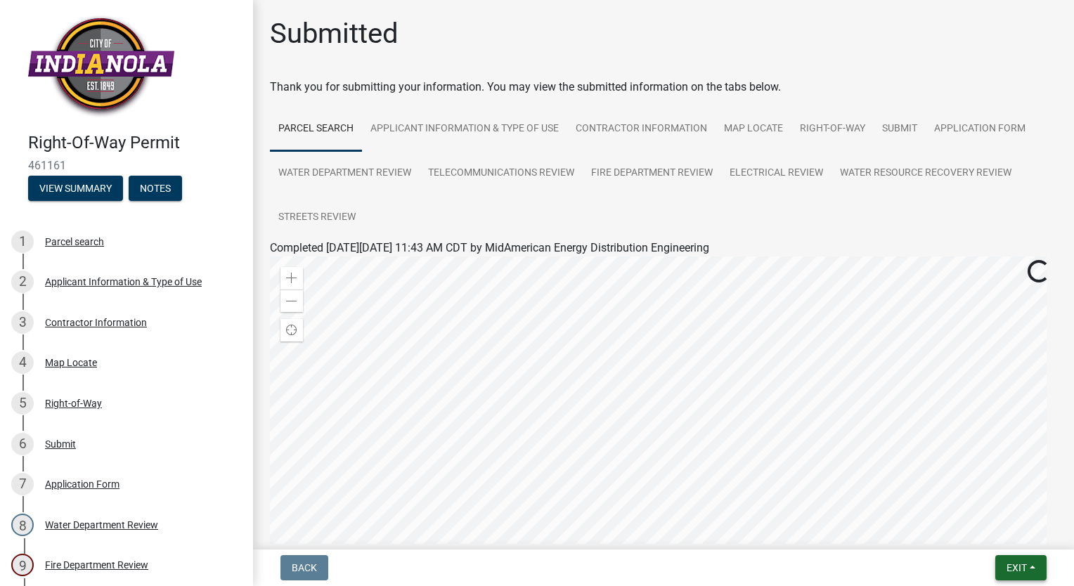
click at [1014, 564] on span "Exit" at bounding box center [1017, 567] width 20 height 11
click at [1000, 535] on button "Save & Exit" at bounding box center [991, 532] width 112 height 34
